Goal: Information Seeking & Learning: Learn about a topic

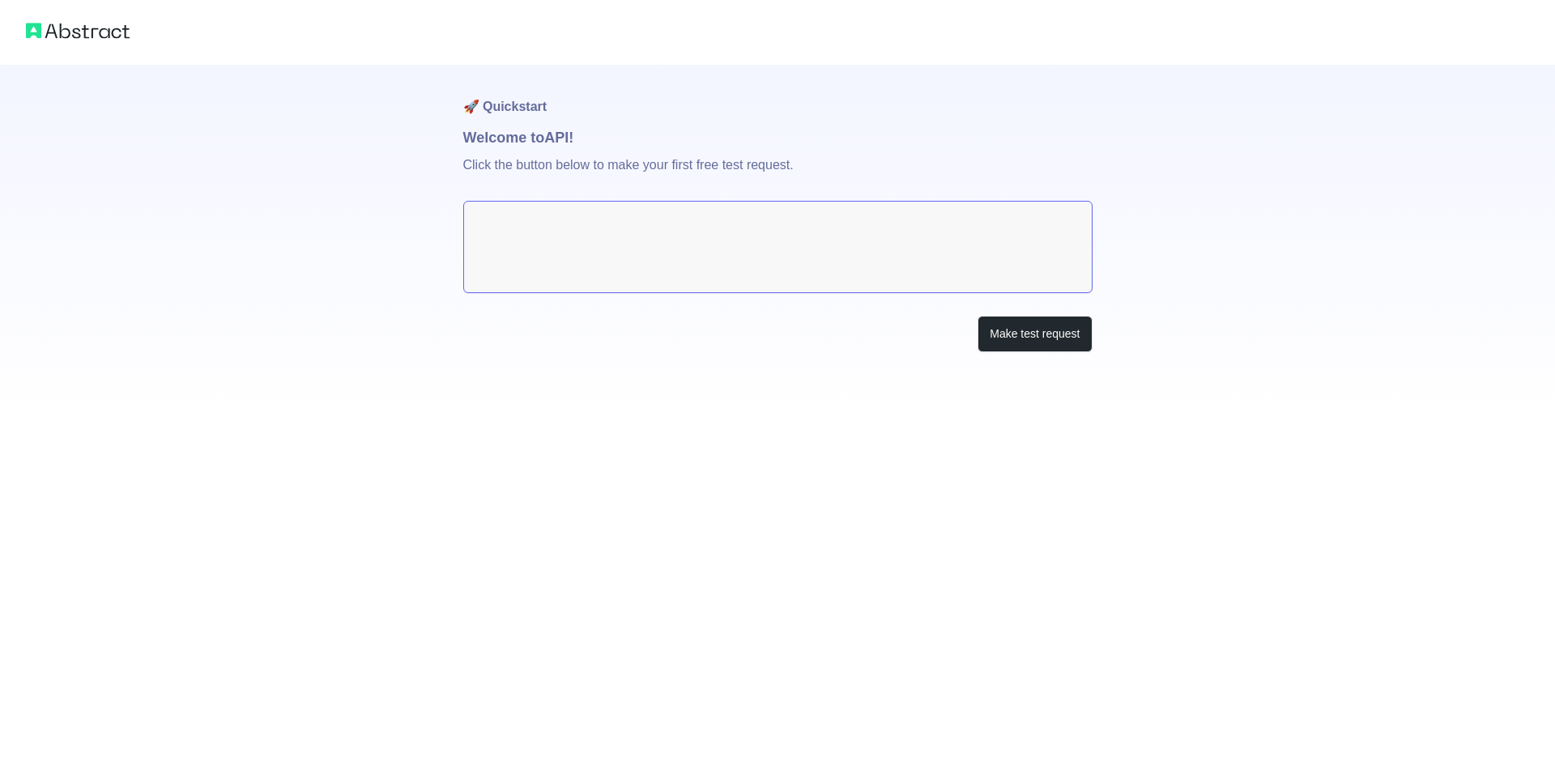
drag, startPoint x: 1238, startPoint y: 215, endPoint x: 1126, endPoint y: 231, distance: 113.7
click at [1233, 215] on div "🚀 Quickstart Welcome to API! Click the button below to make your first free tes…" at bounding box center [777, 208] width 1555 height 417
click at [946, 261] on textarea at bounding box center [777, 247] width 629 height 92
click at [1062, 320] on button "Make test request" at bounding box center [1035, 334] width 114 height 36
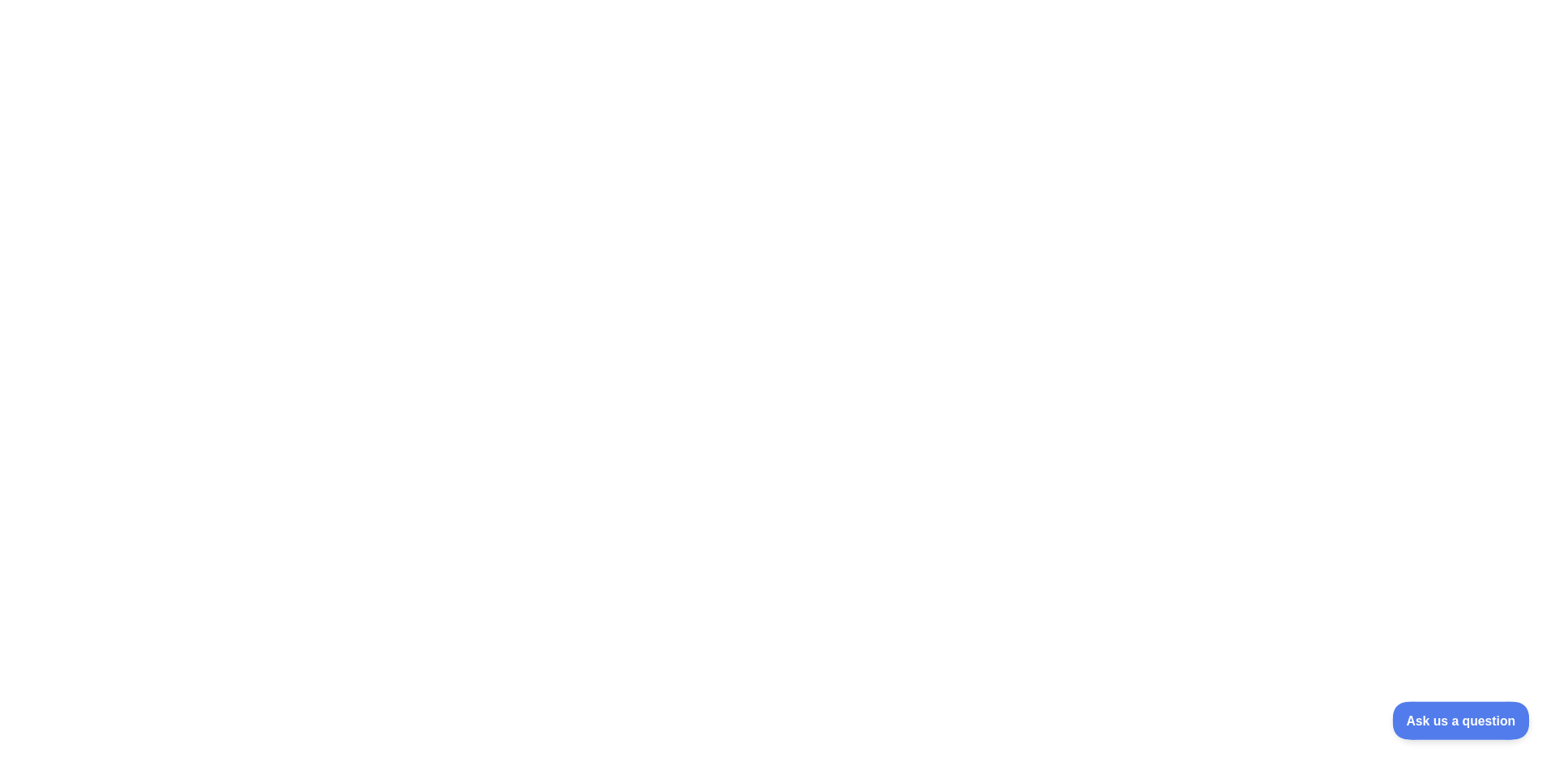
click at [1450, 722] on span "Ask us a question" at bounding box center [1452, 718] width 121 height 11
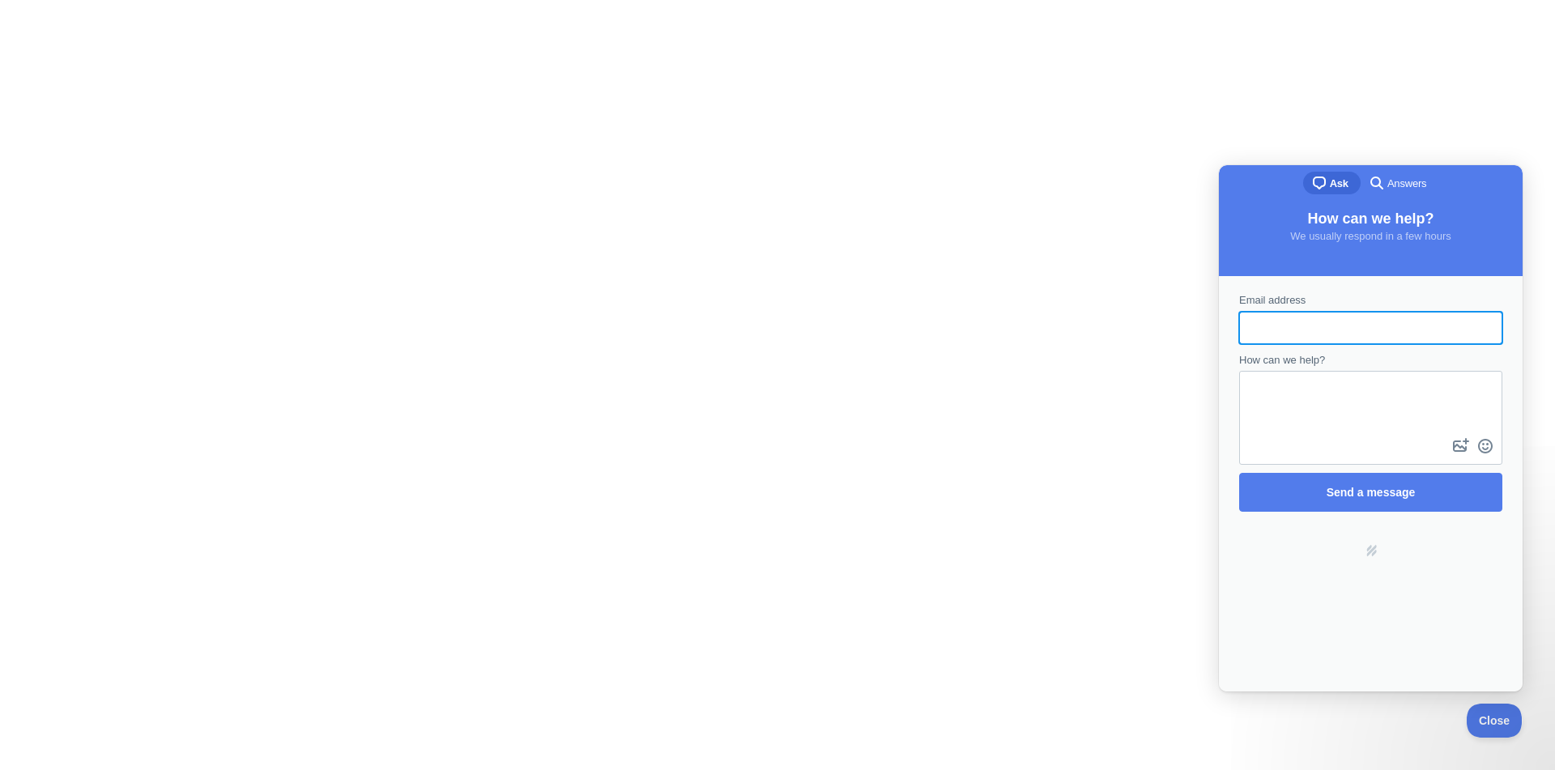
click at [1406, 115] on div at bounding box center [777, 385] width 1555 height 770
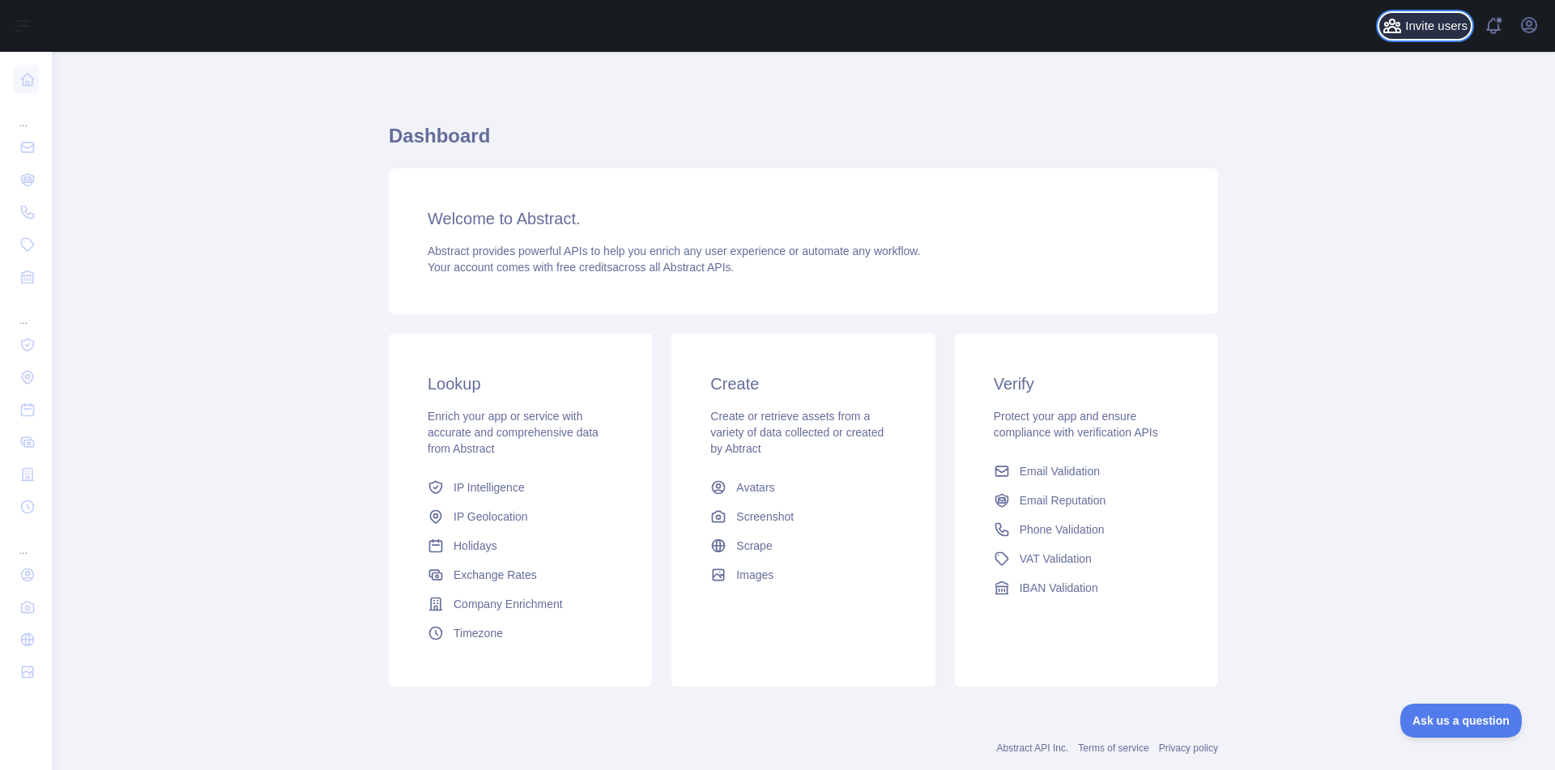
click at [1429, 27] on span "Invite users" at bounding box center [1436, 26] width 62 height 19
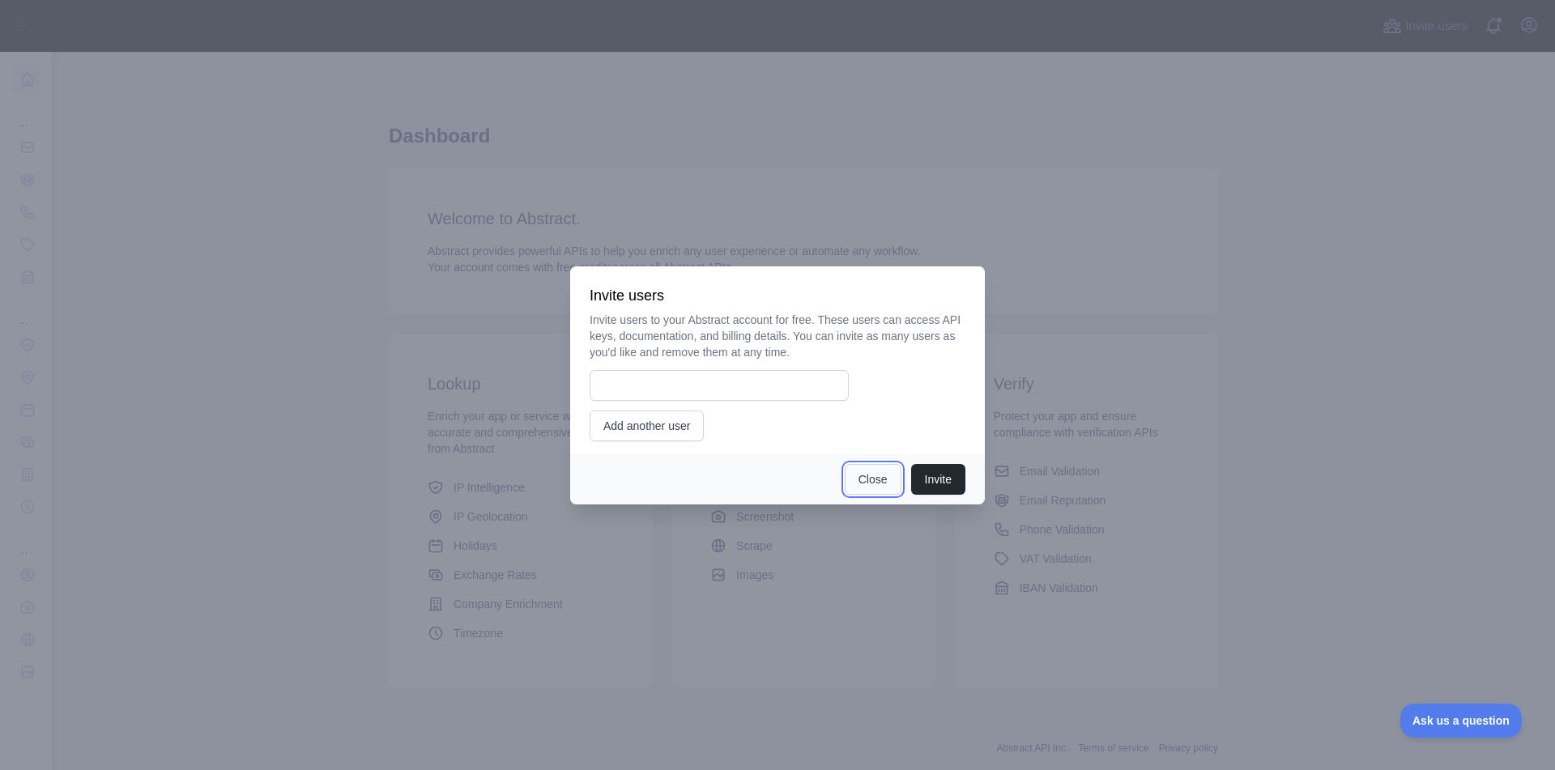
click at [857, 468] on button "Close" at bounding box center [873, 479] width 57 height 31
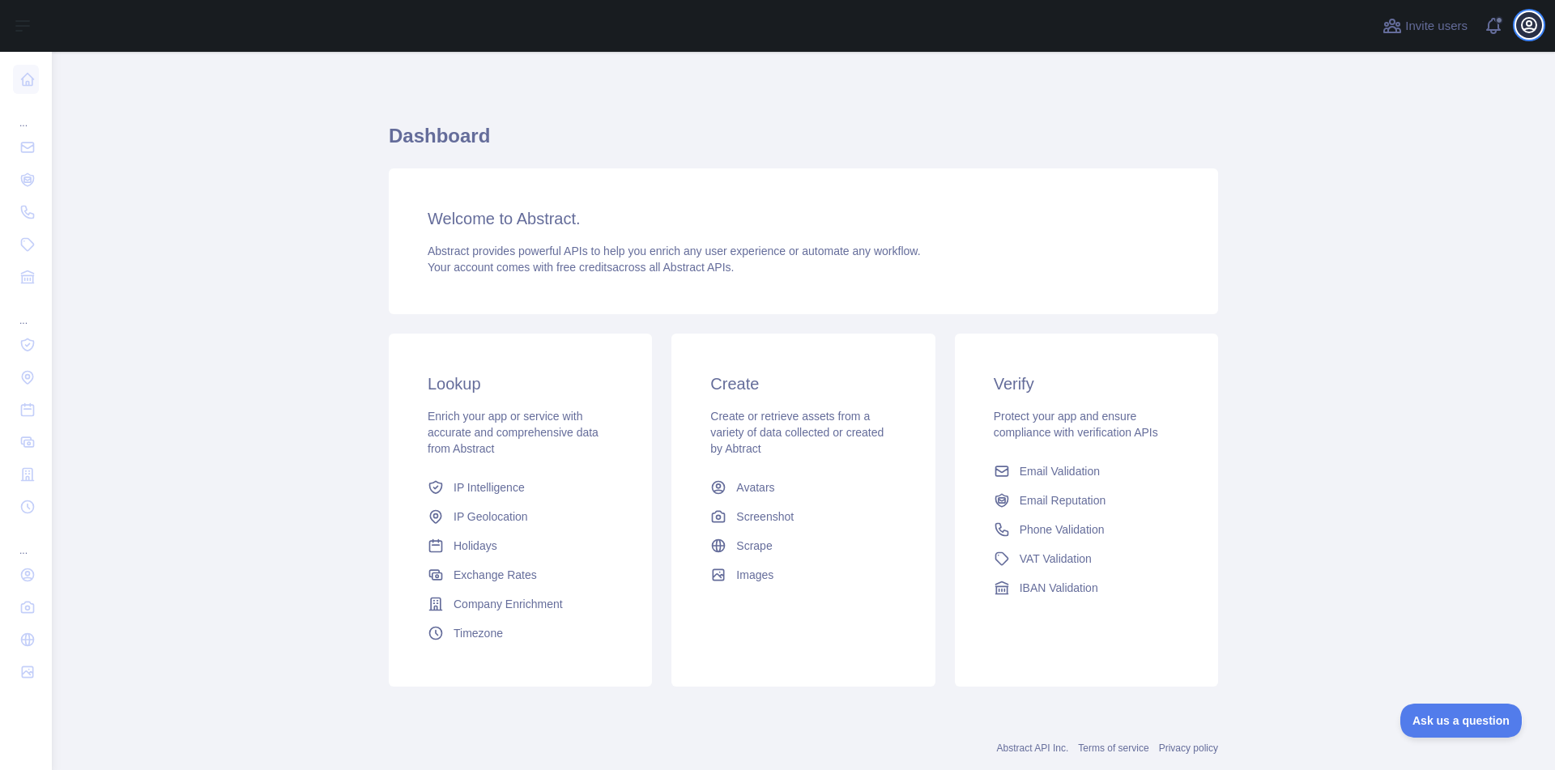
click at [1522, 28] on icon "button" at bounding box center [1529, 25] width 15 height 15
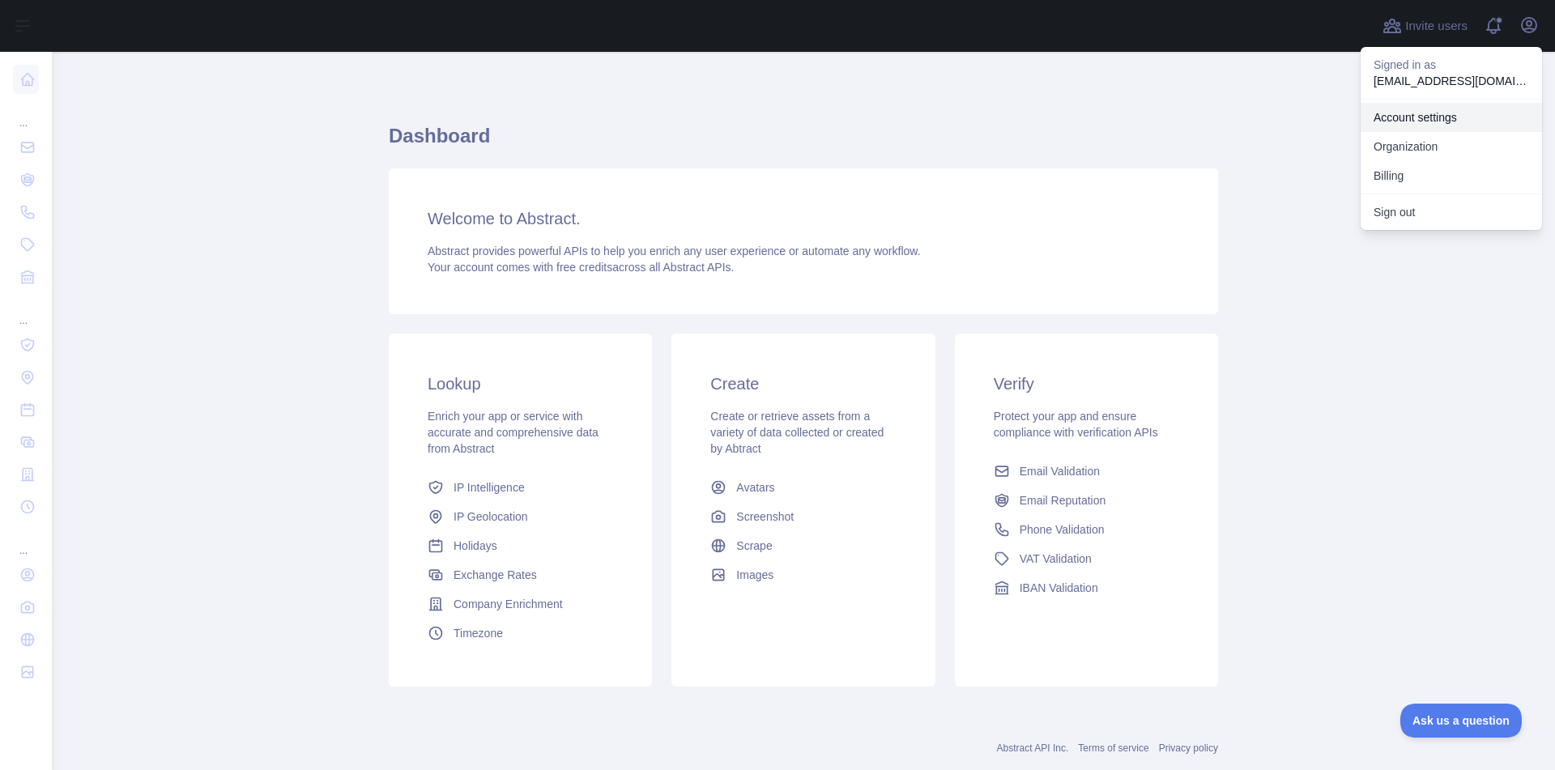
click at [1417, 113] on link "Account settings" at bounding box center [1451, 117] width 181 height 29
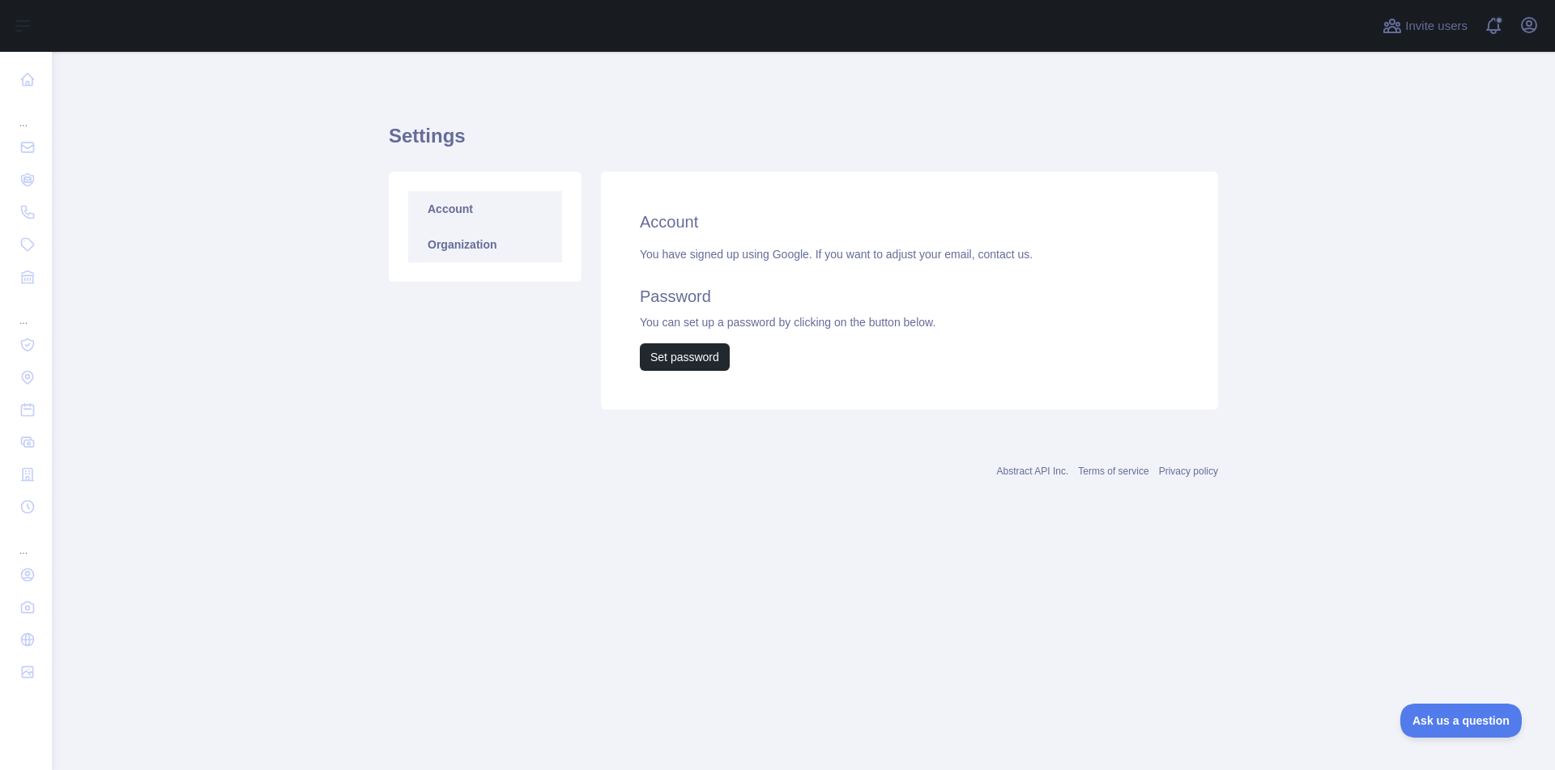
click at [461, 244] on link "Organization" at bounding box center [485, 245] width 154 height 36
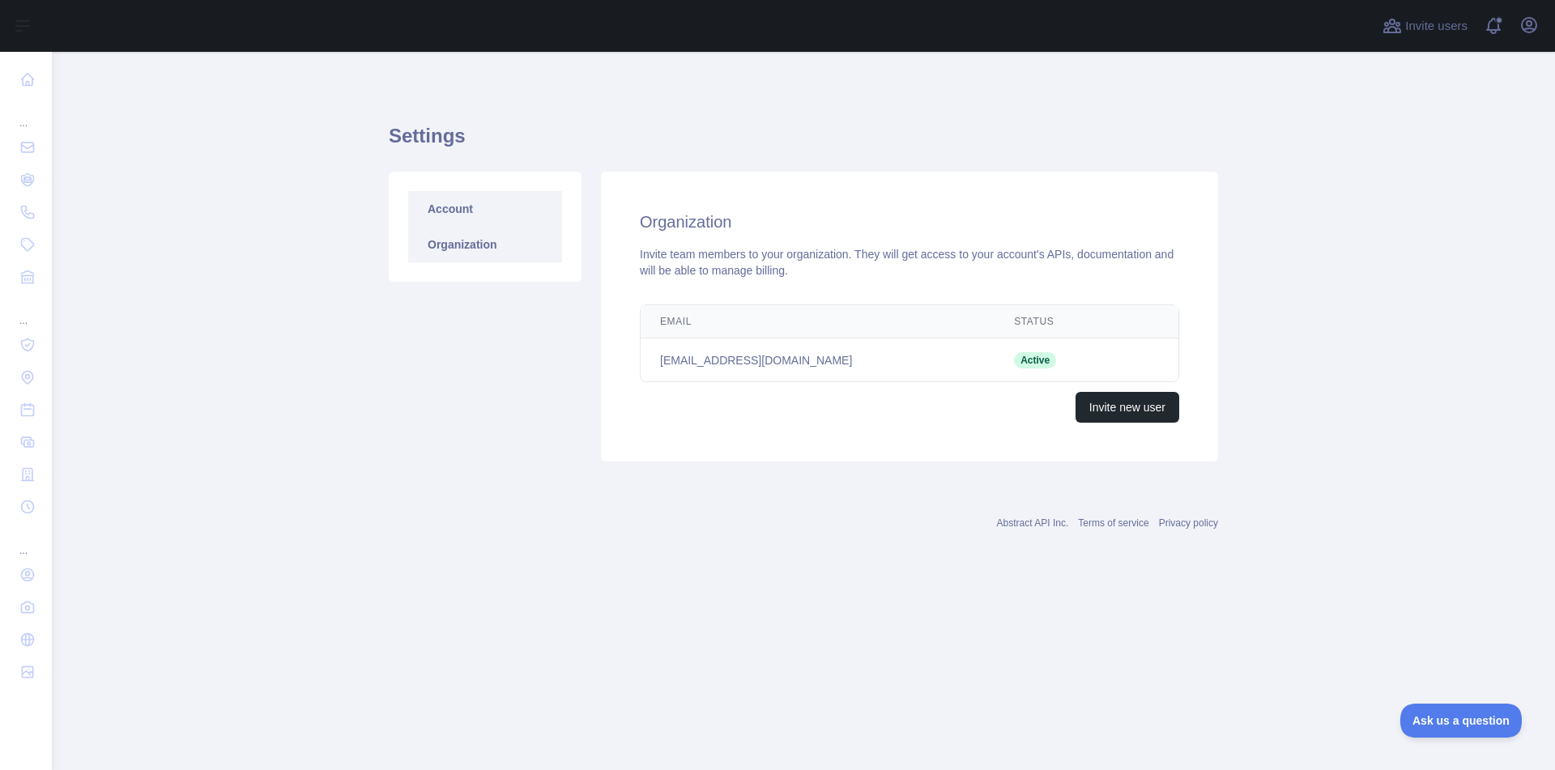
click at [452, 210] on link "Account" at bounding box center [485, 209] width 154 height 36
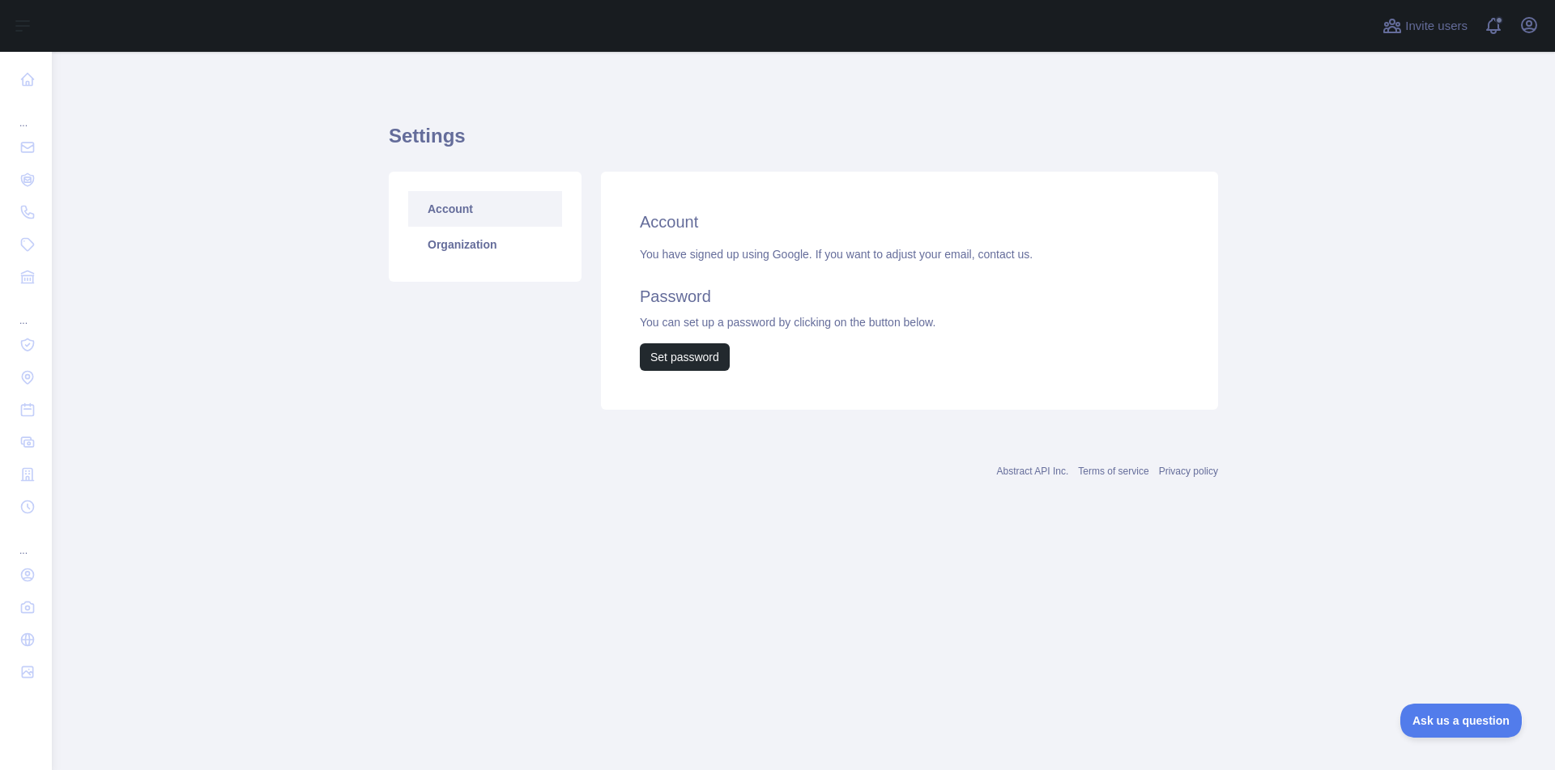
click at [1041, 472] on link "Abstract API Inc." at bounding box center [1033, 471] width 72 height 11
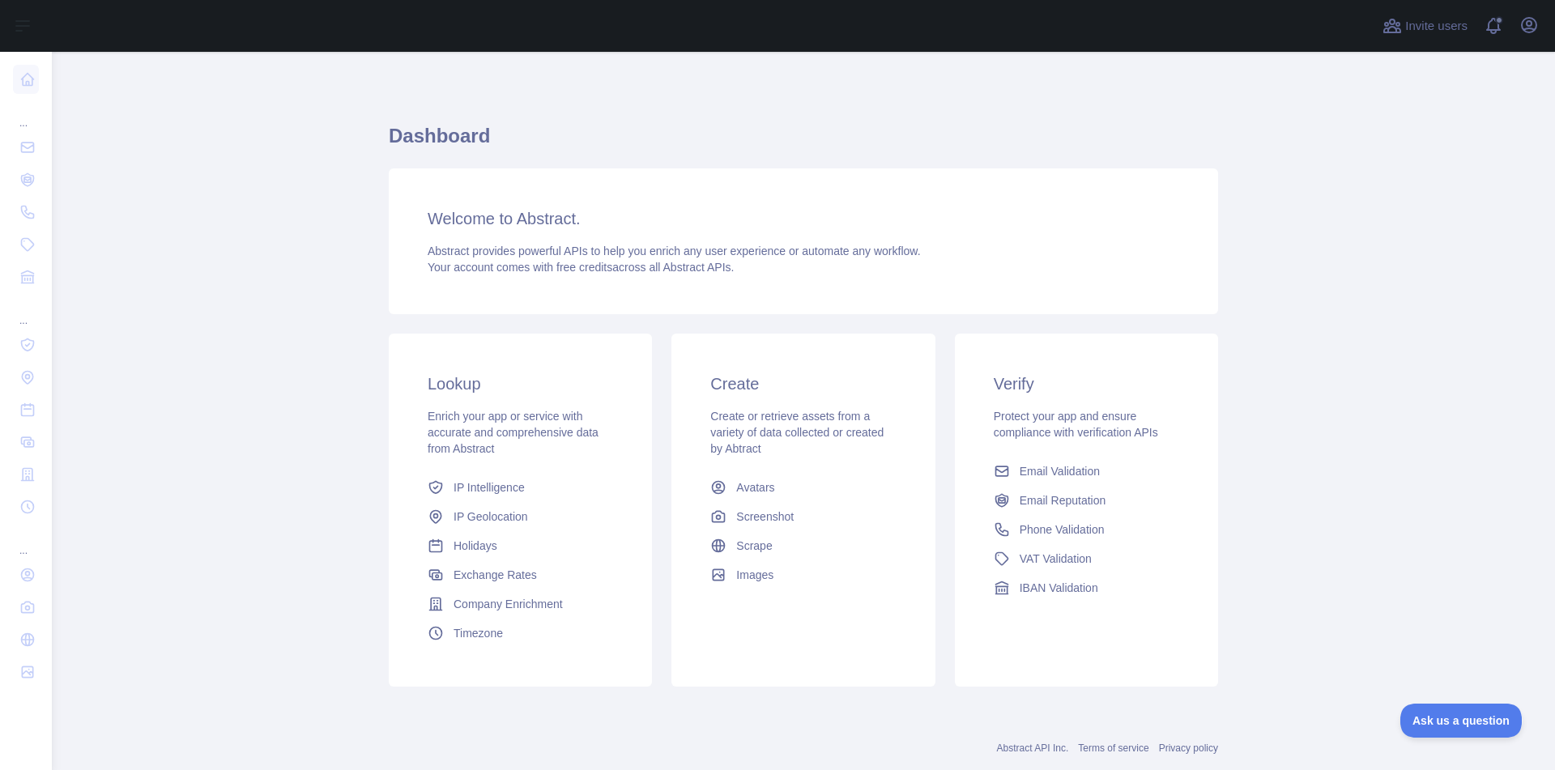
scroll to position [36, 0]
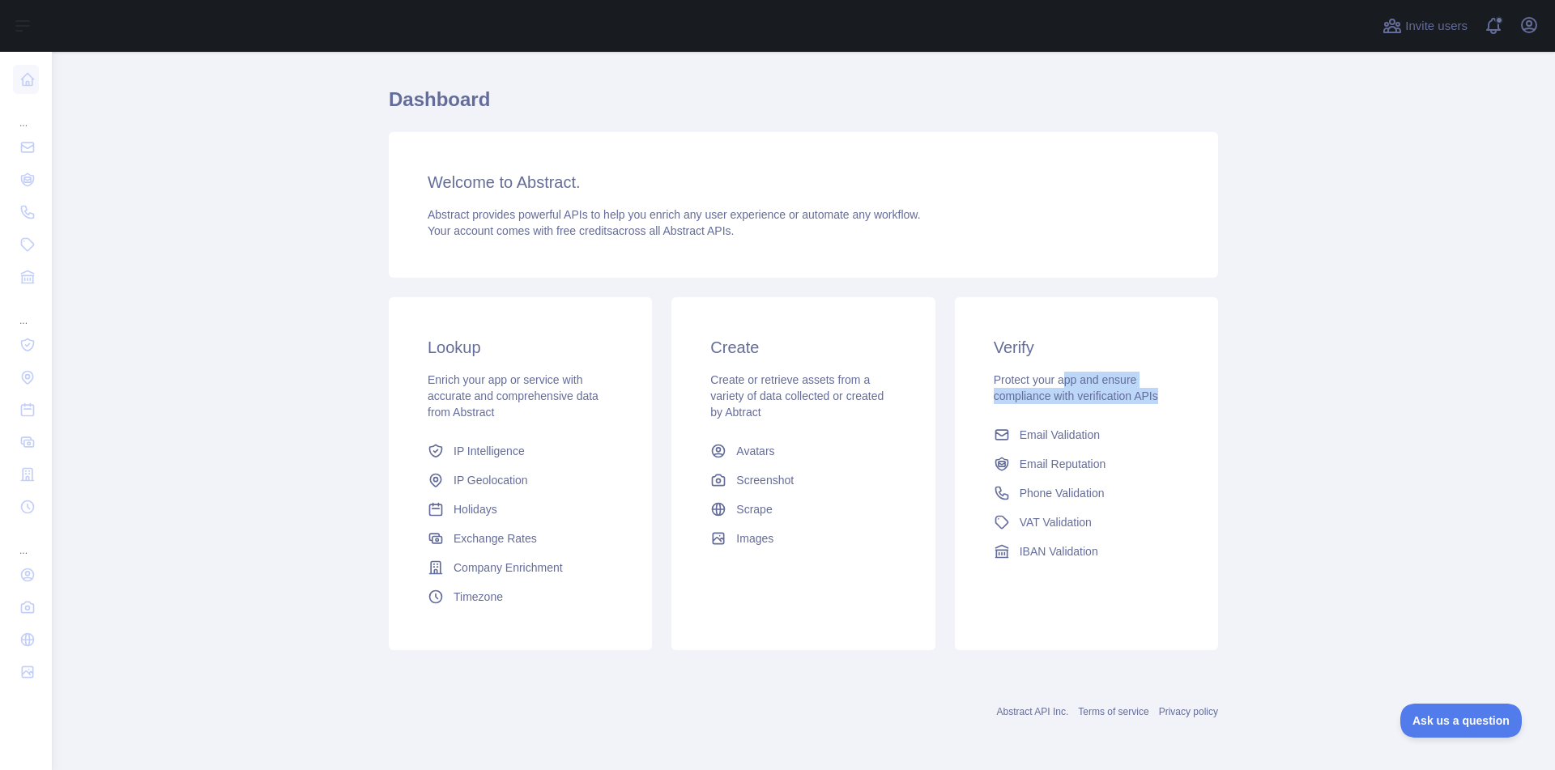
drag, startPoint x: 1133, startPoint y: 387, endPoint x: 1162, endPoint y: 388, distance: 29.2
click at [1162, 388] on div "Protect your app and ensure compliance with verification APIs" at bounding box center [1086, 388] width 185 height 32
click at [1110, 388] on span "Protect your app and ensure compliance with verification APIs" at bounding box center [1076, 387] width 164 height 29
click at [1085, 435] on span "Email Validation" at bounding box center [1060, 435] width 80 height 16
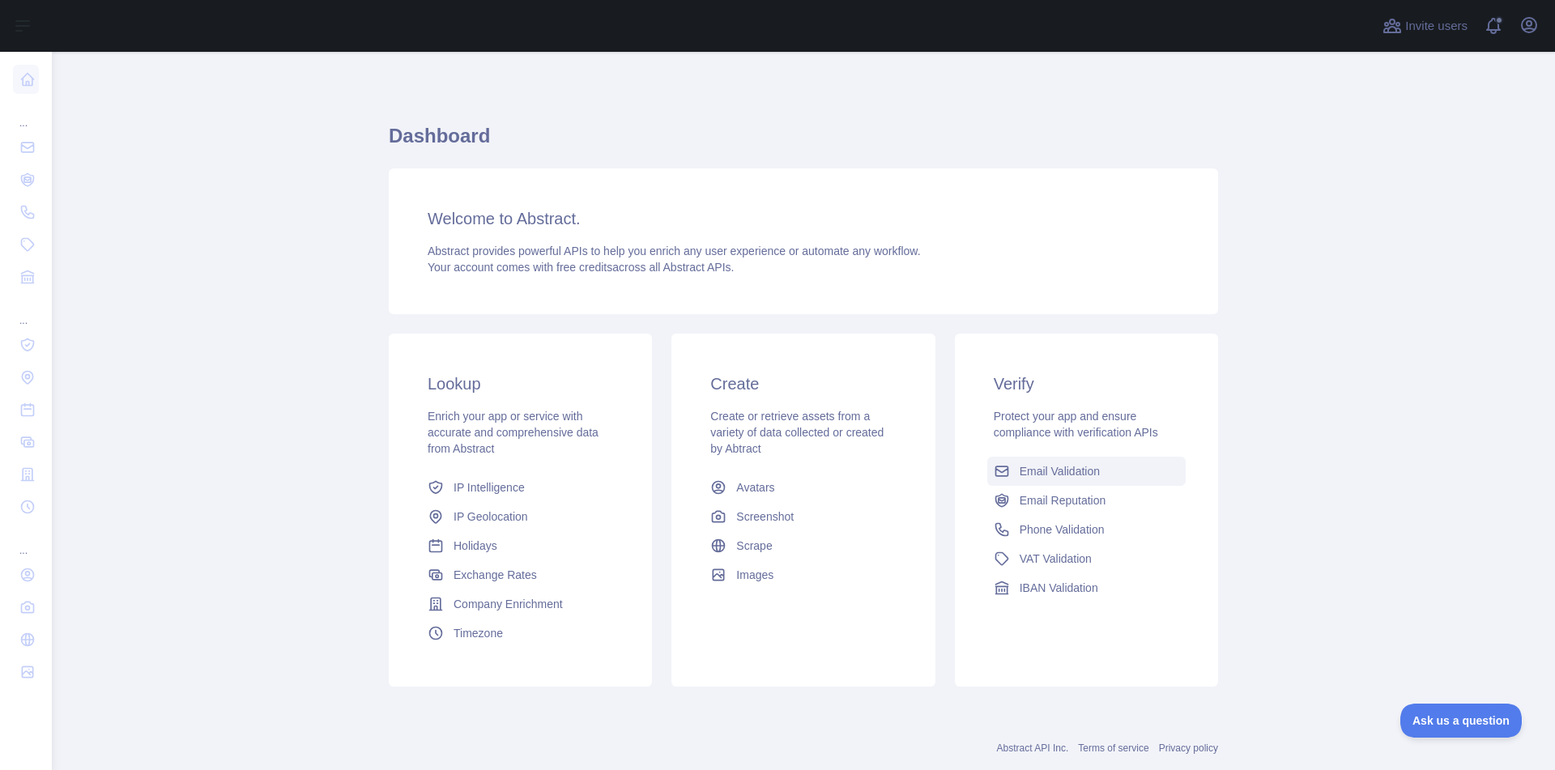
click at [1093, 470] on span "Email Validation" at bounding box center [1060, 471] width 80 height 16
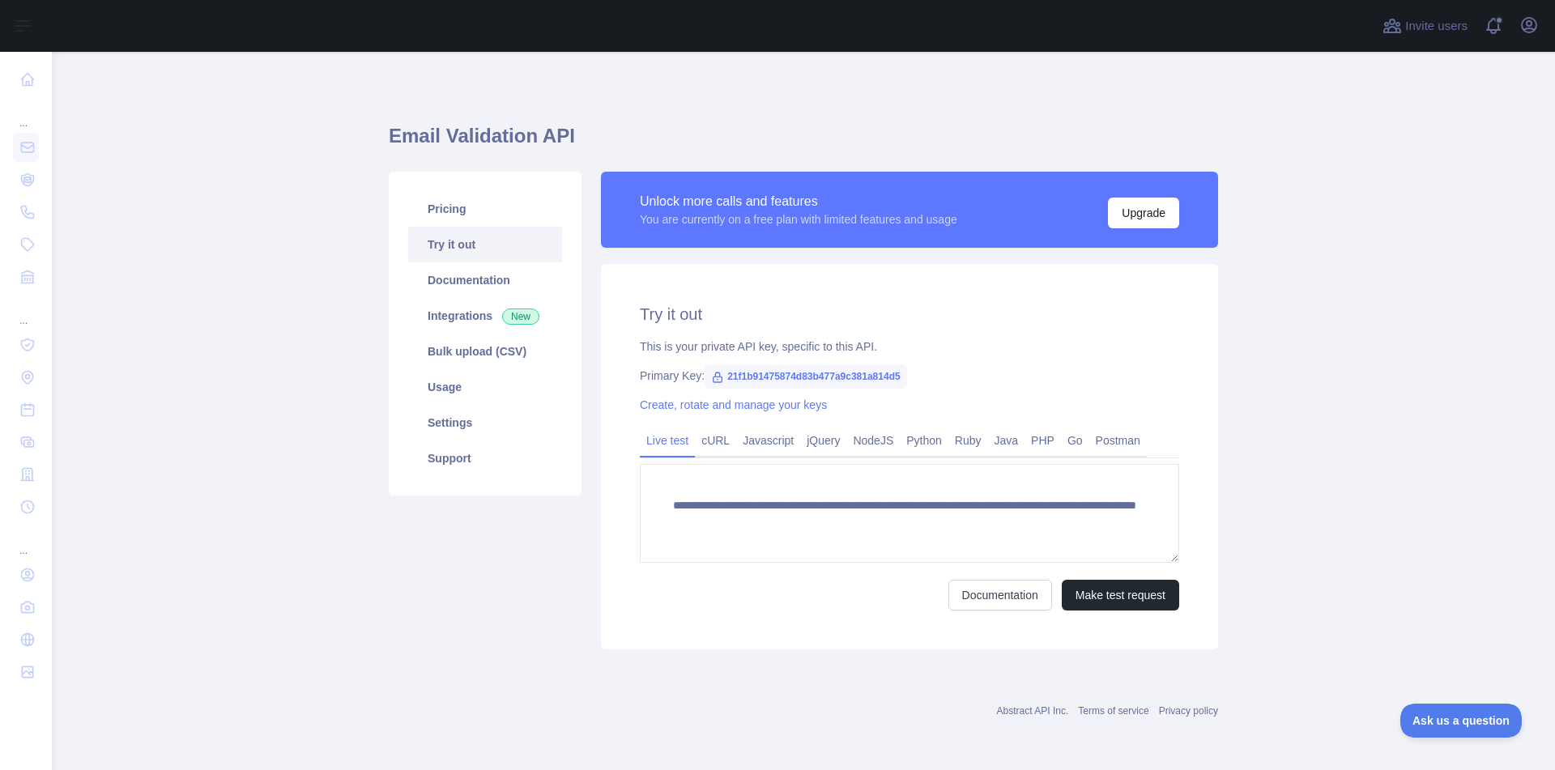
click at [782, 377] on span "21f1b91475874d83b477a9c381a814d5" at bounding box center [806, 376] width 202 height 24
copy span "21f1b91475874d83b477a9c381a814d5"
